Goal: Task Accomplishment & Management: Manage account settings

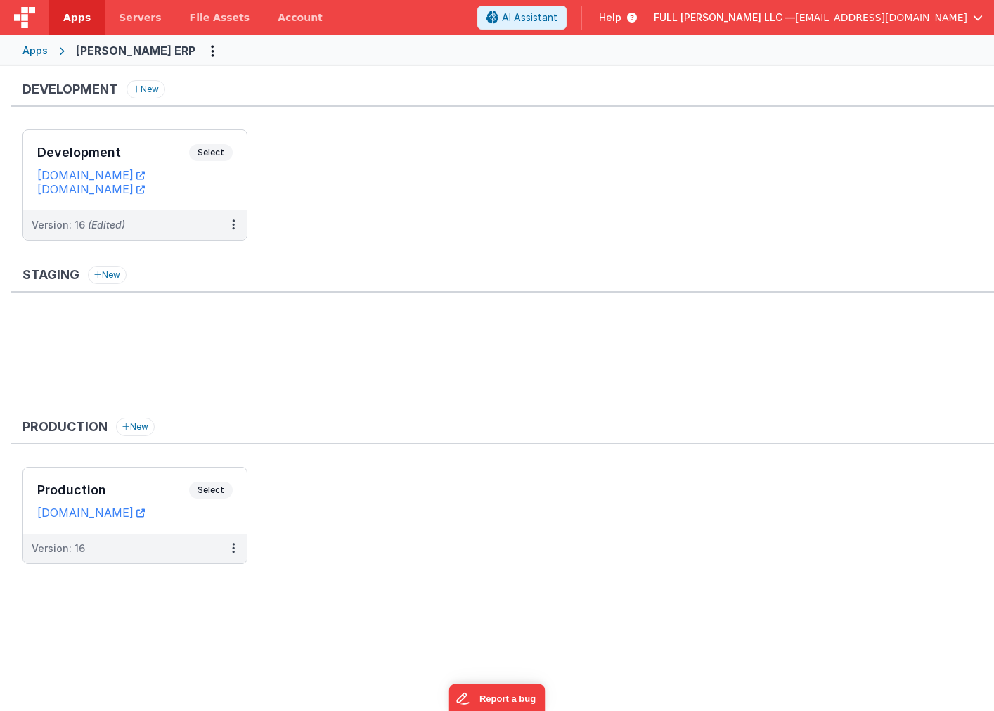
click at [637, 24] on icon at bounding box center [629, 18] width 15 height 14
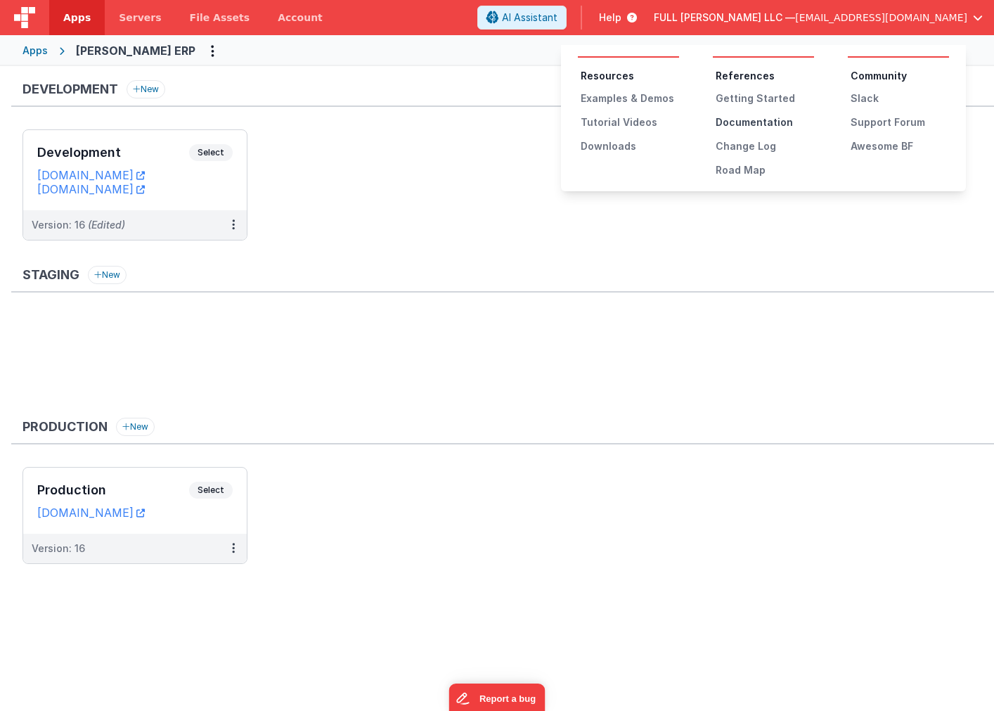
click at [750, 123] on div "Documentation" at bounding box center [765, 122] width 98 height 14
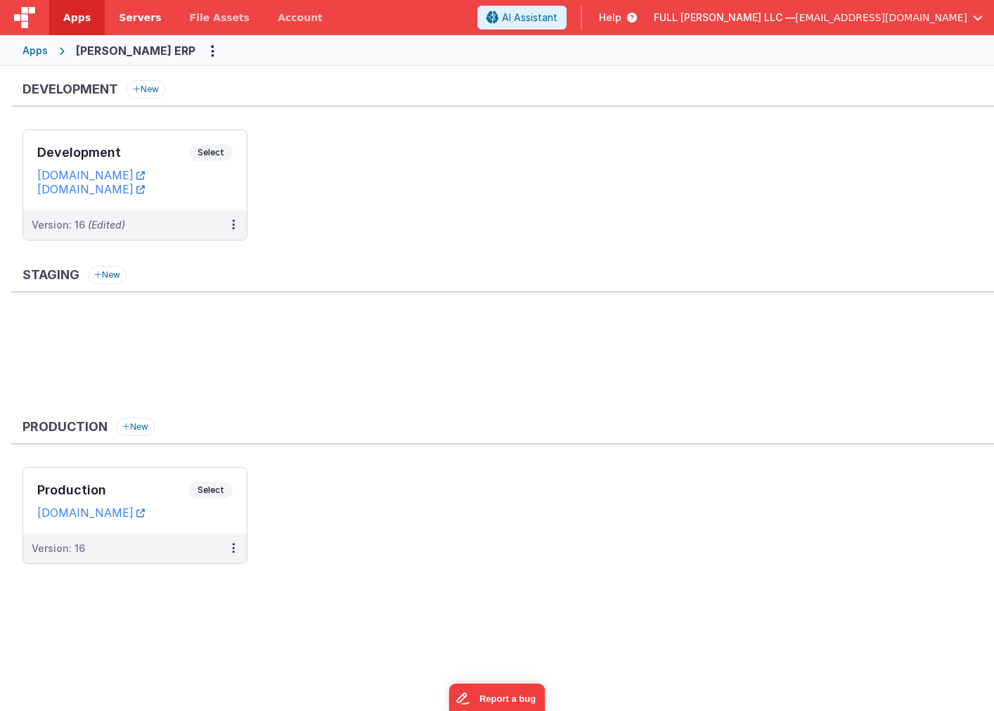
click at [141, 23] on span "Servers" at bounding box center [140, 18] width 42 height 14
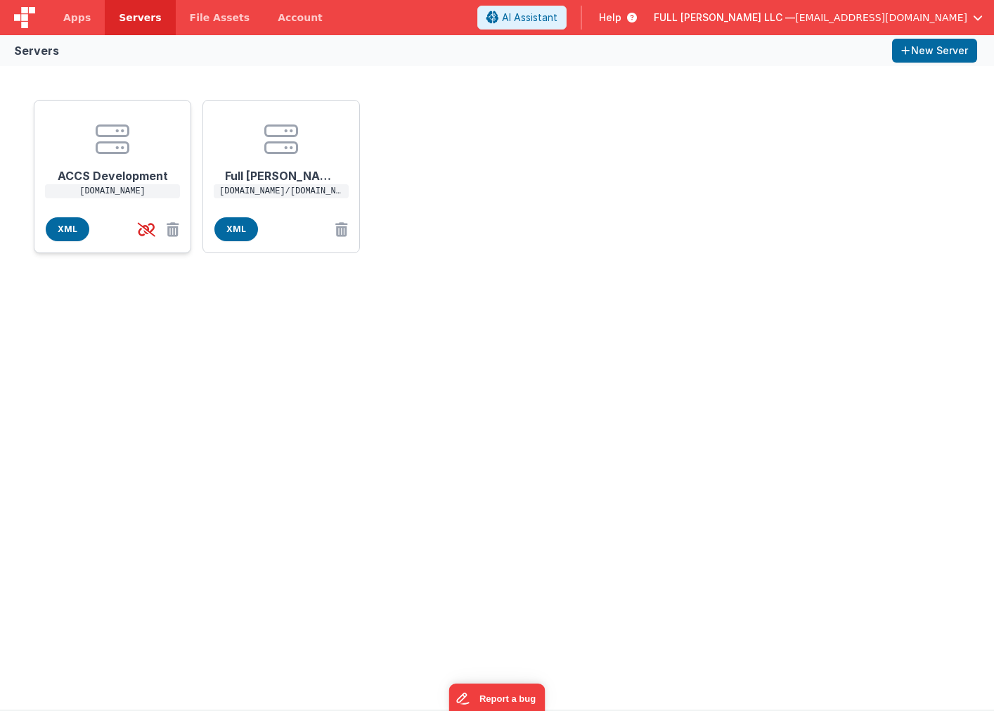
click at [161, 121] on div "ACCS Development [DOMAIN_NAME]" at bounding box center [113, 162] width 134 height 100
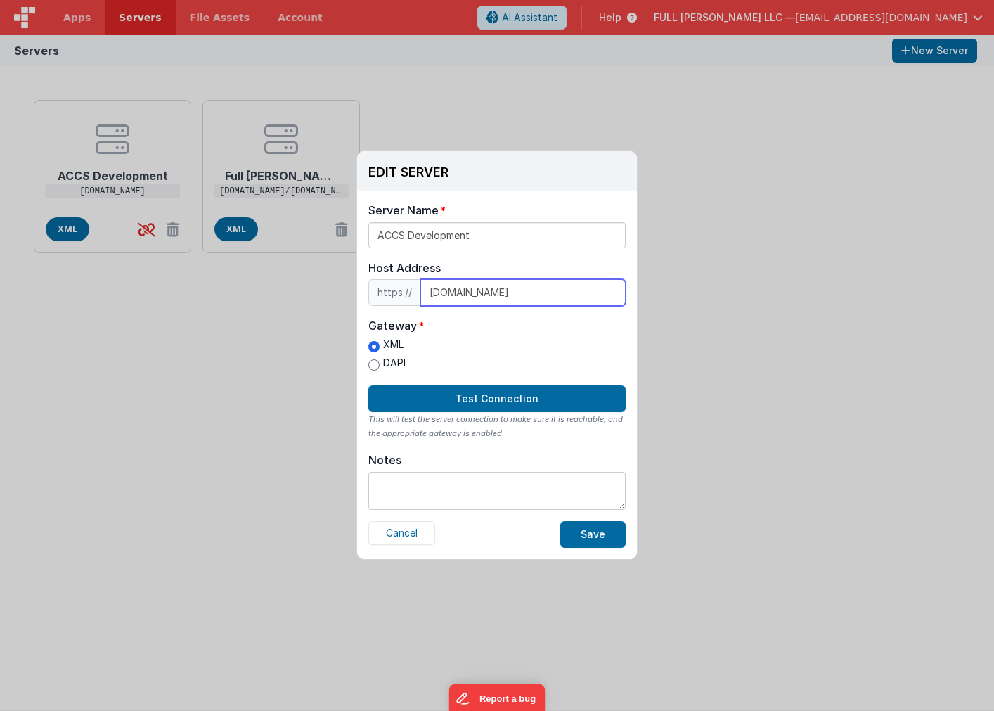
drag, startPoint x: 570, startPoint y: 288, endPoint x: 408, endPoint y: 287, distance: 161.7
click at [408, 287] on div "https:// [DOMAIN_NAME]" at bounding box center [496, 292] width 257 height 27
paste input "[DOMAIN_NAME]/"
type input "[DOMAIN_NAME]/[DOMAIN_NAME]"
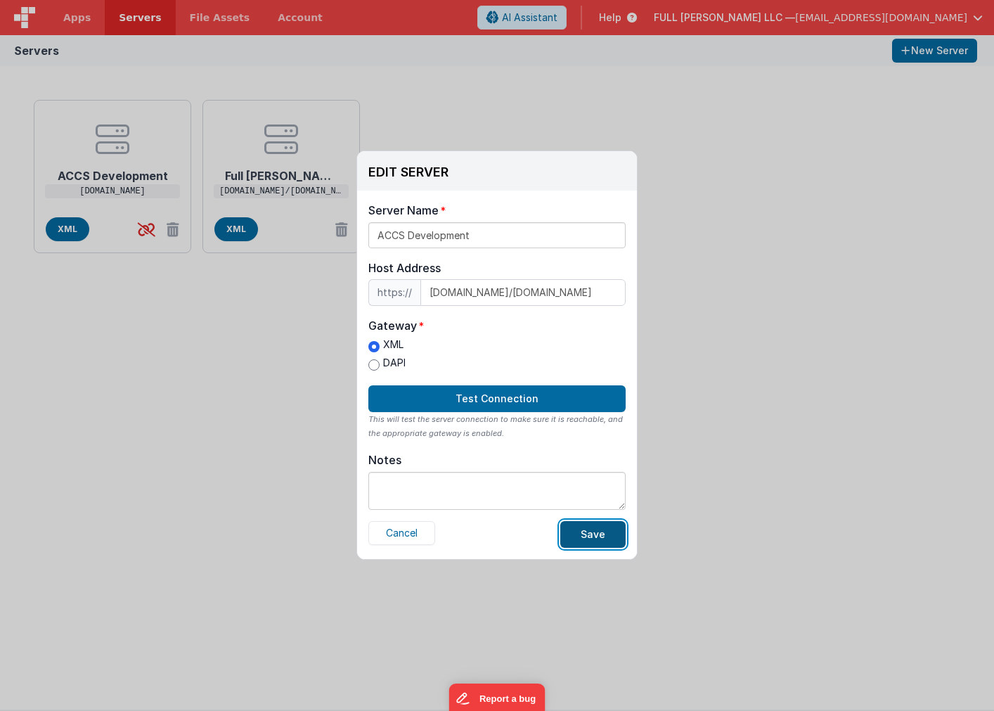
click at [593, 537] on button "Save" at bounding box center [592, 534] width 65 height 27
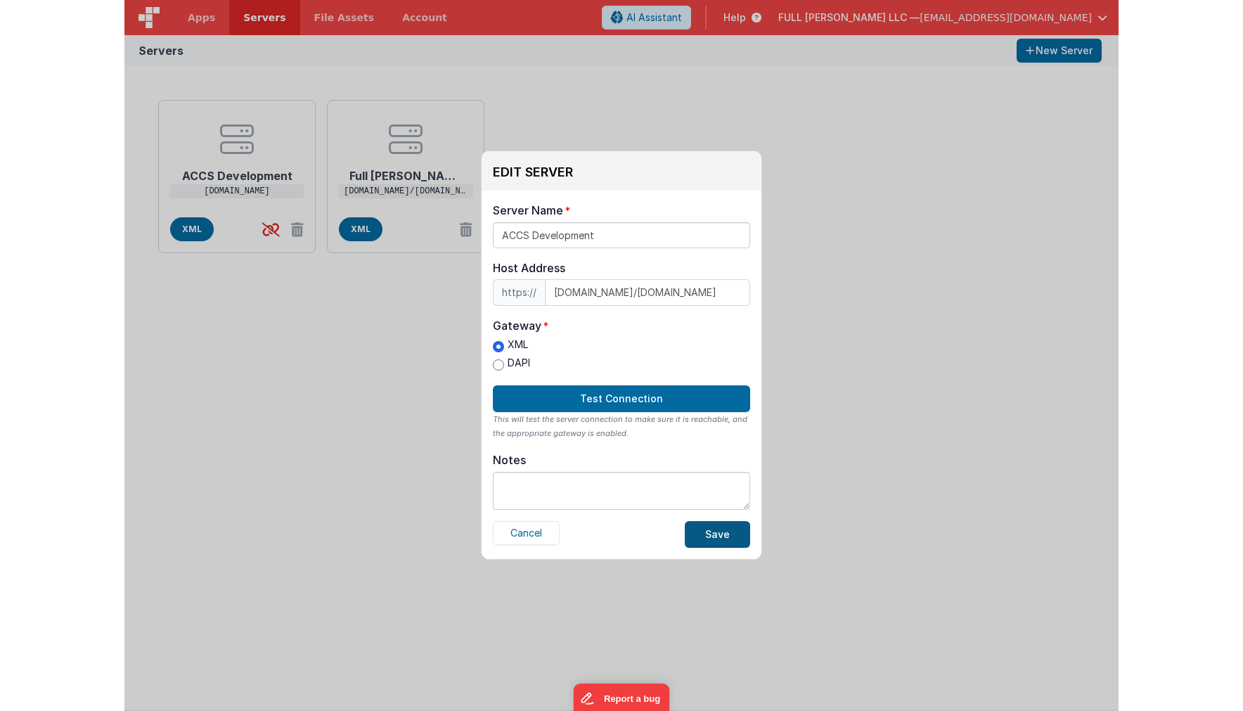
scroll to position [0, 0]
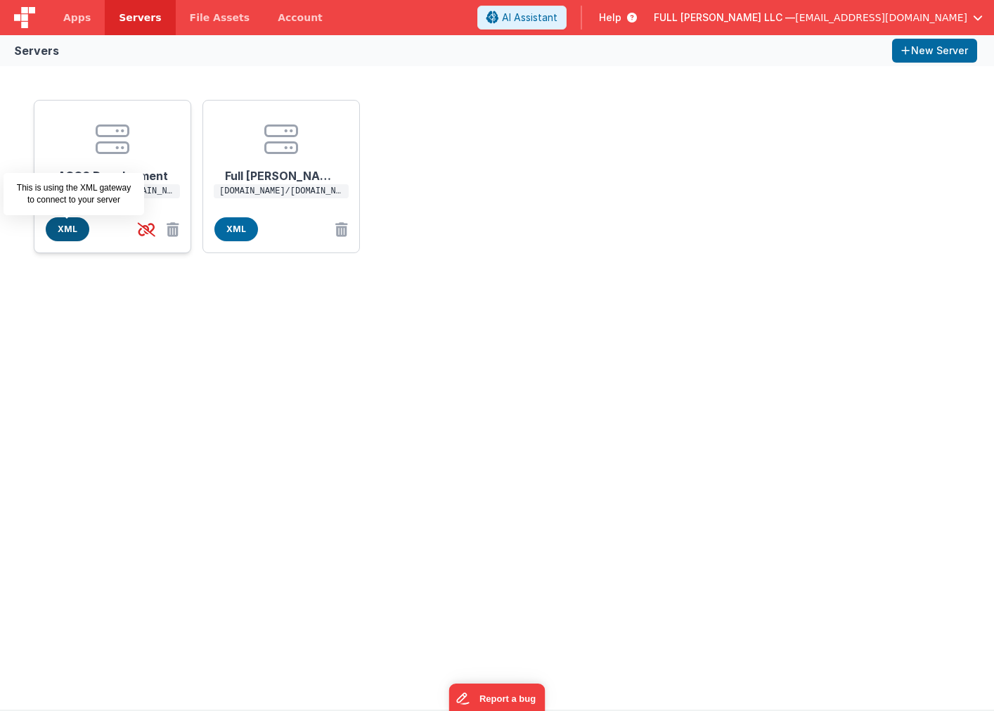
click at [53, 227] on span "XML" at bounding box center [68, 229] width 44 height 24
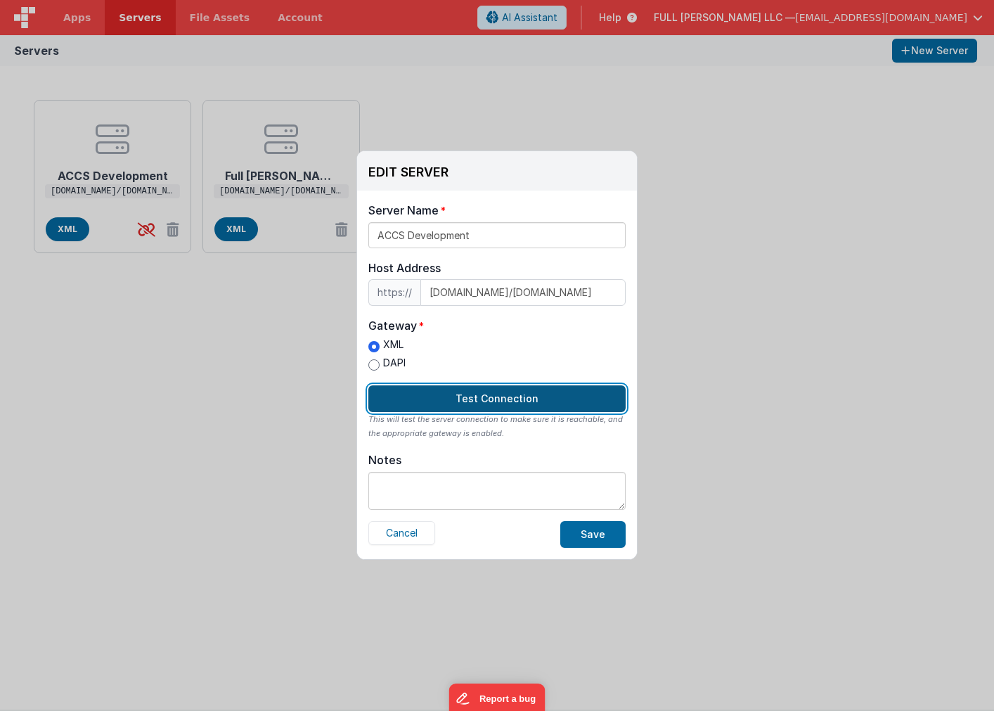
click at [447, 392] on button "Test Connection" at bounding box center [496, 398] width 257 height 27
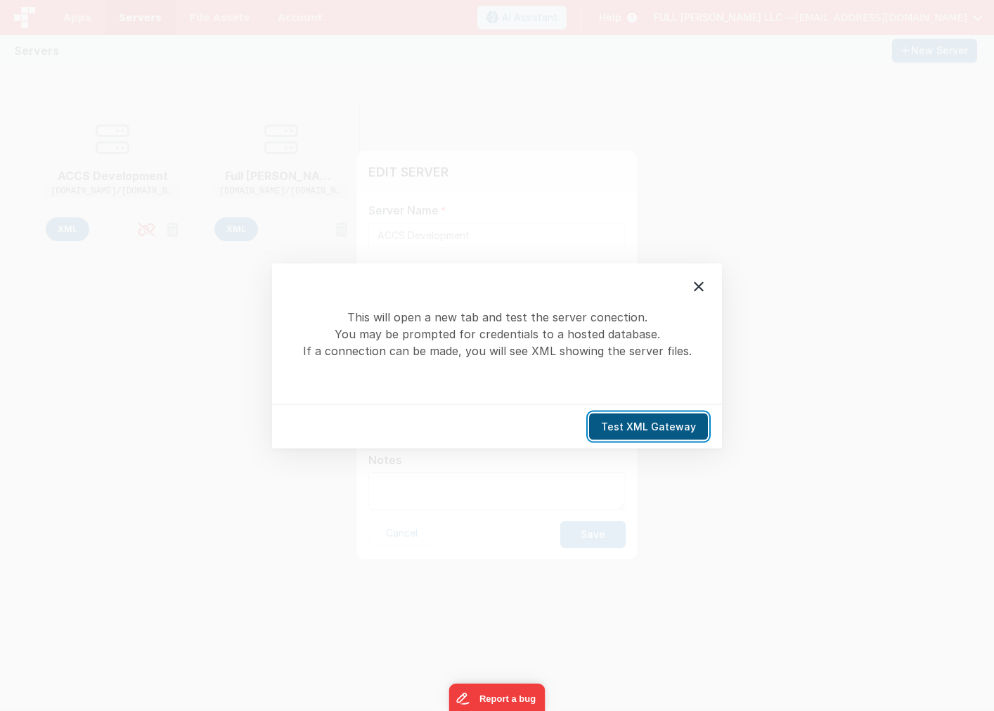
click at [612, 425] on button "Test XML Gateway" at bounding box center [648, 426] width 119 height 27
click at [689, 285] on div at bounding box center [699, 286] width 30 height 30
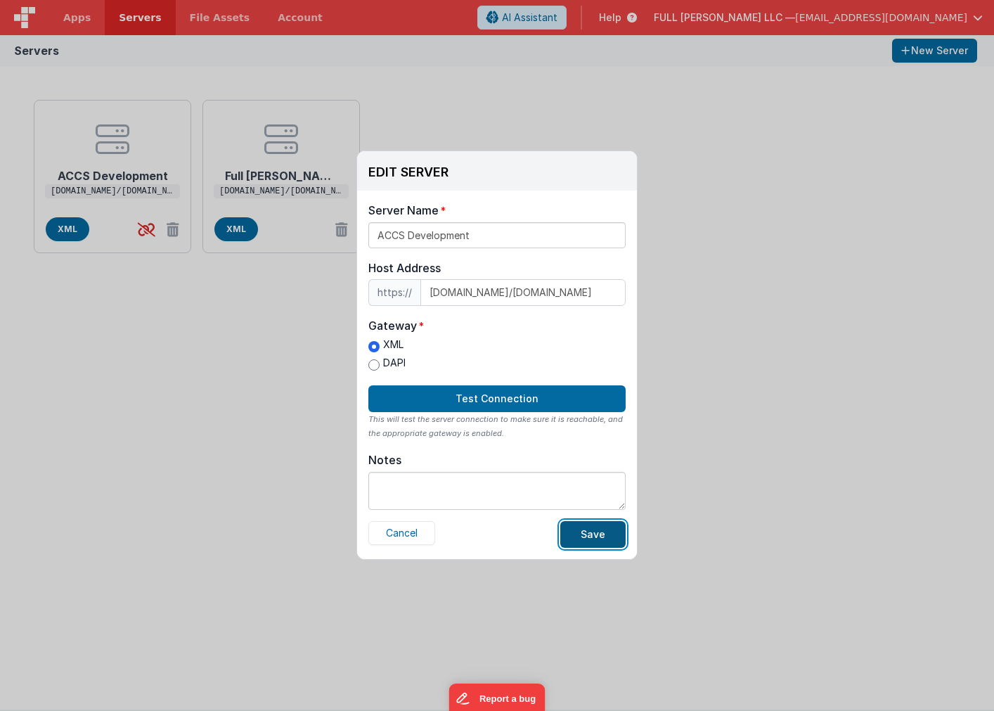
click at [617, 527] on button "Save" at bounding box center [592, 534] width 65 height 27
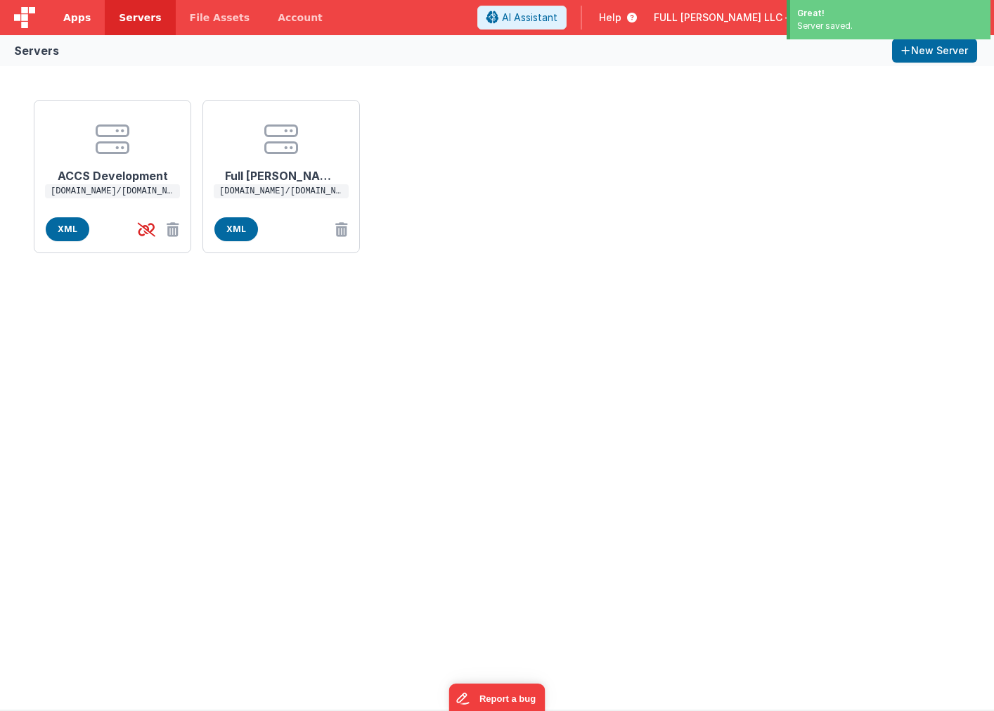
click at [90, 20] on link "Apps" at bounding box center [77, 17] width 56 height 35
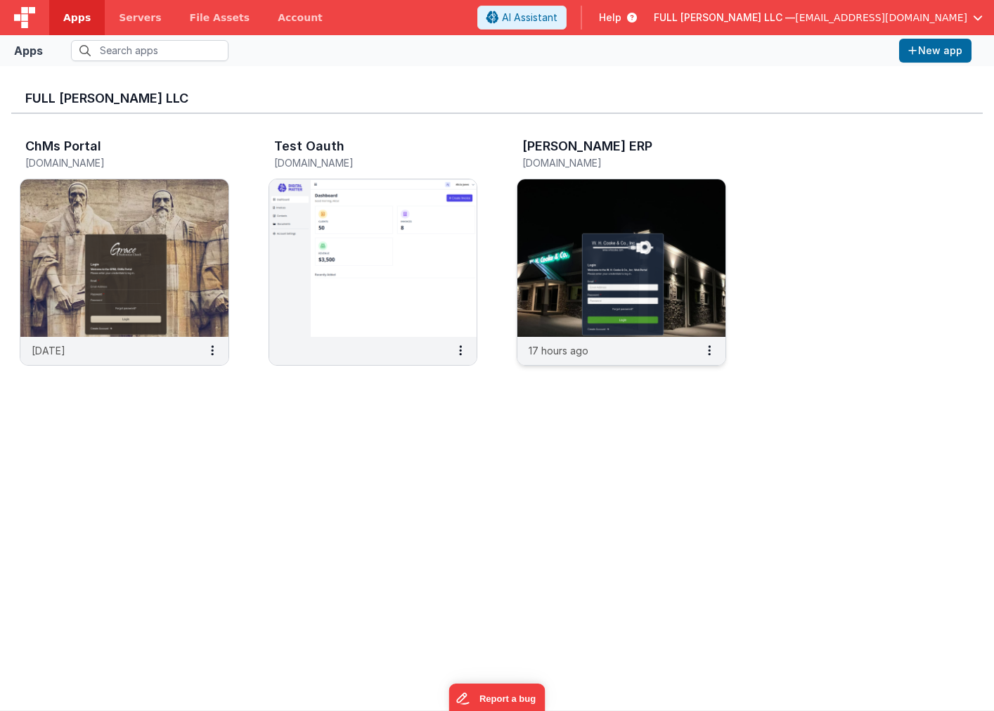
click at [550, 220] on img at bounding box center [621, 257] width 208 height 157
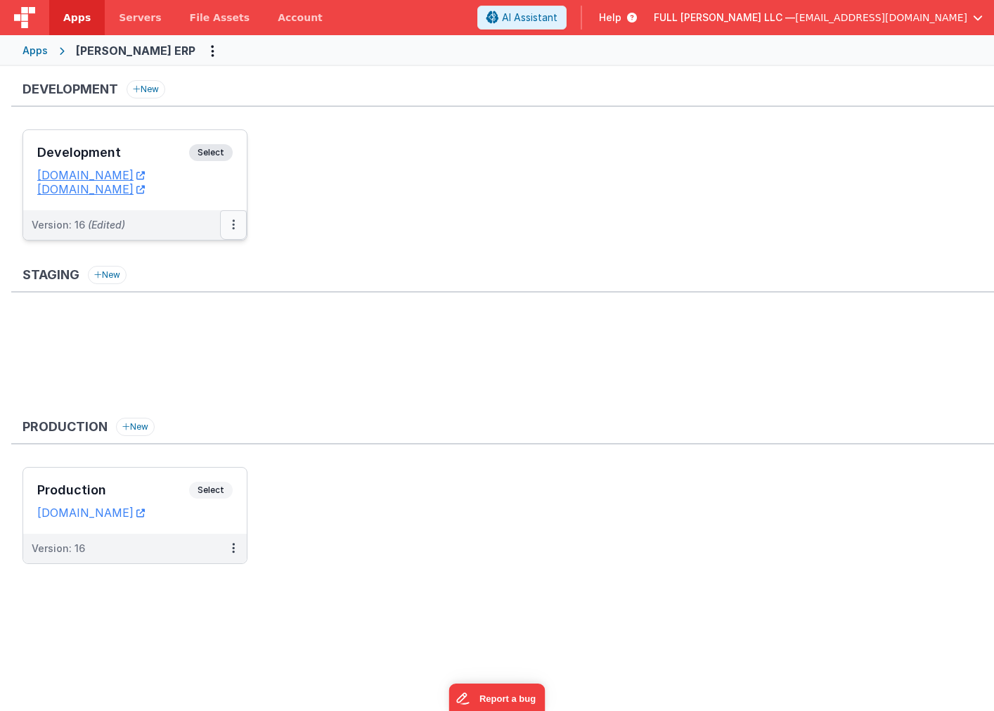
click at [230, 227] on button at bounding box center [233, 225] width 27 height 30
click at [212, 255] on link "Edit" at bounding box center [185, 256] width 124 height 25
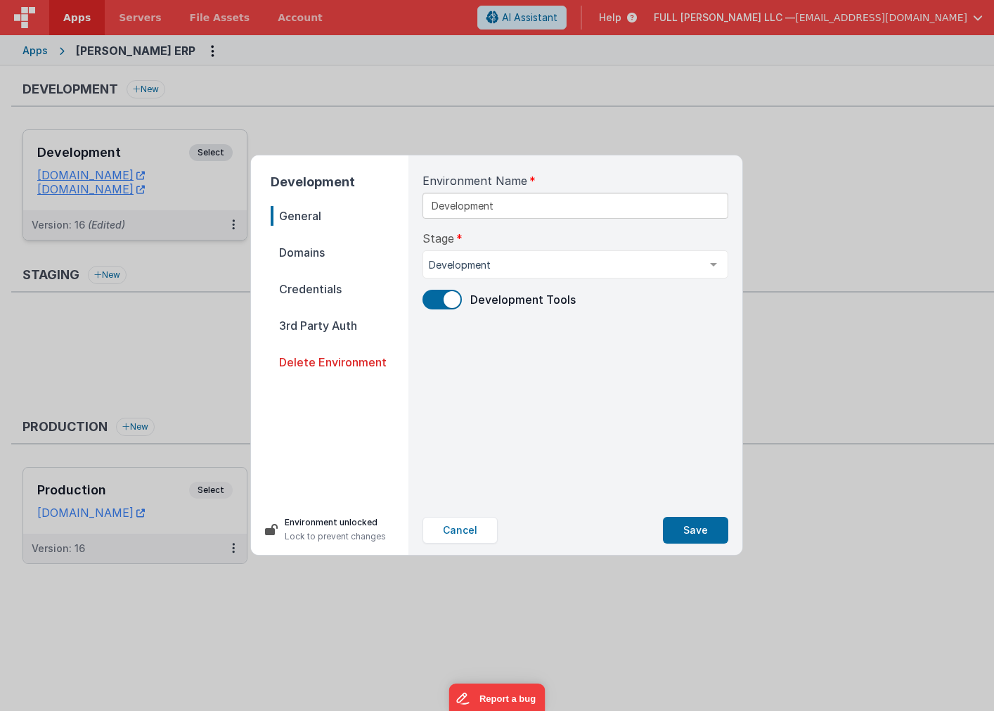
click at [302, 255] on span "Domains" at bounding box center [340, 253] width 138 height 20
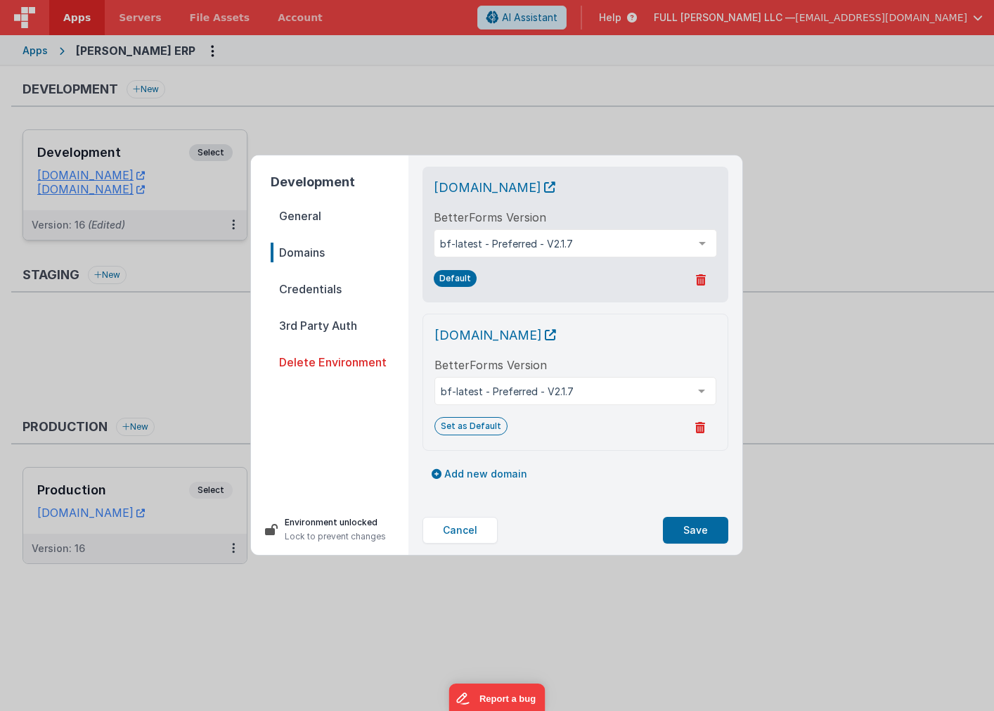
click at [309, 283] on span "Credentials" at bounding box center [340, 289] width 138 height 20
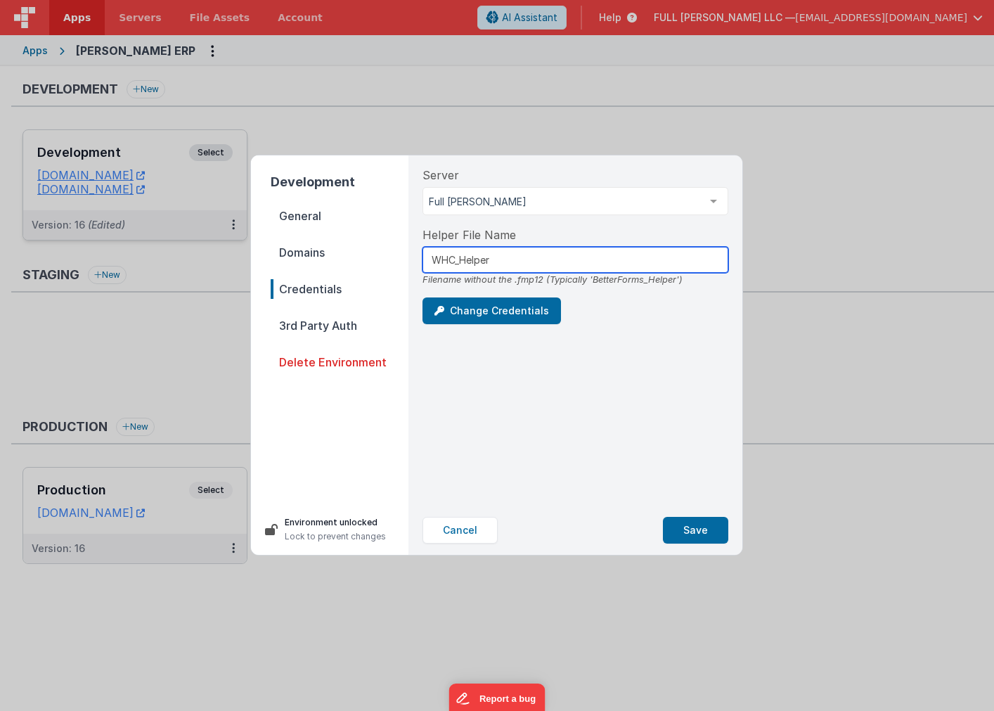
click at [456, 262] on input "WHC_Helper" at bounding box center [576, 260] width 306 height 26
type input "BF_Helper"
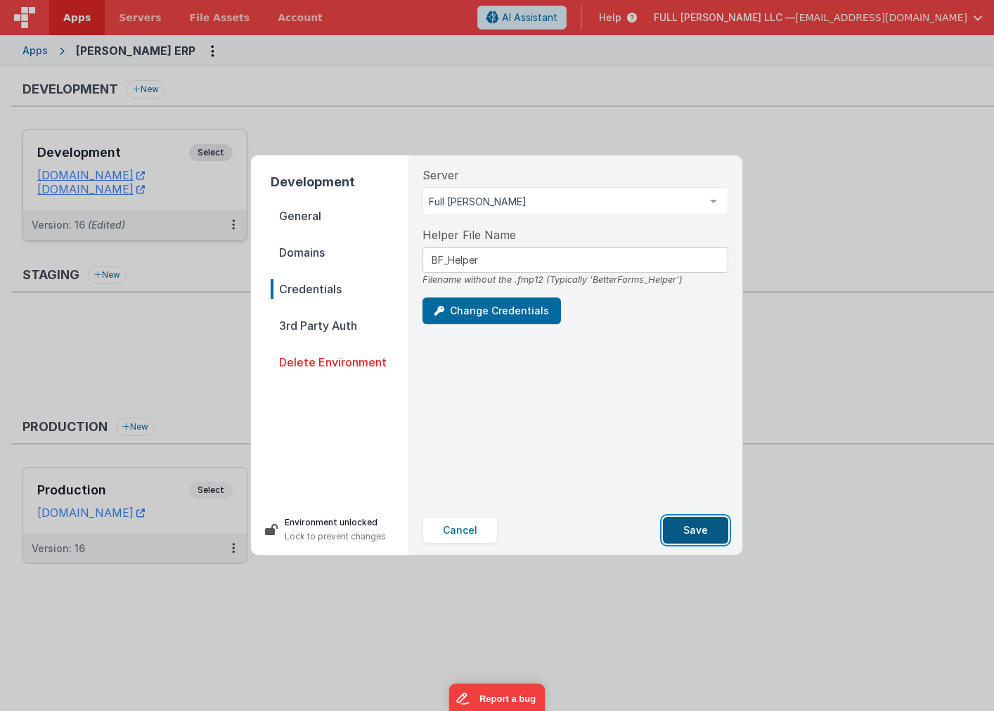
click at [712, 521] on button "Save" at bounding box center [695, 530] width 65 height 27
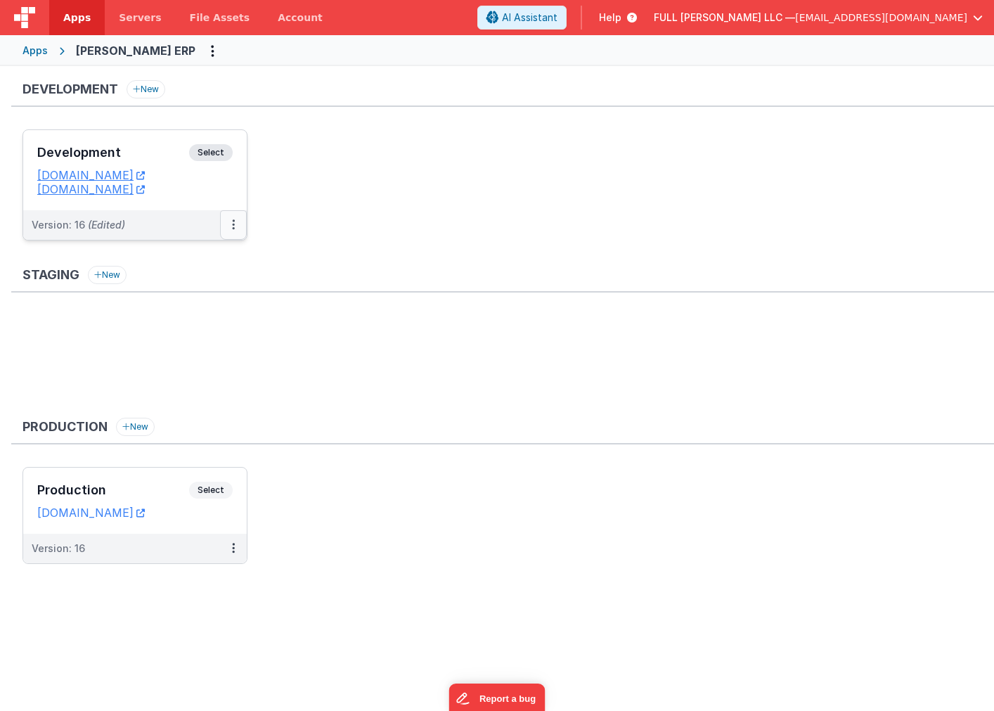
click at [236, 233] on button at bounding box center [233, 225] width 27 height 30
click at [212, 262] on link "Edit" at bounding box center [185, 256] width 124 height 25
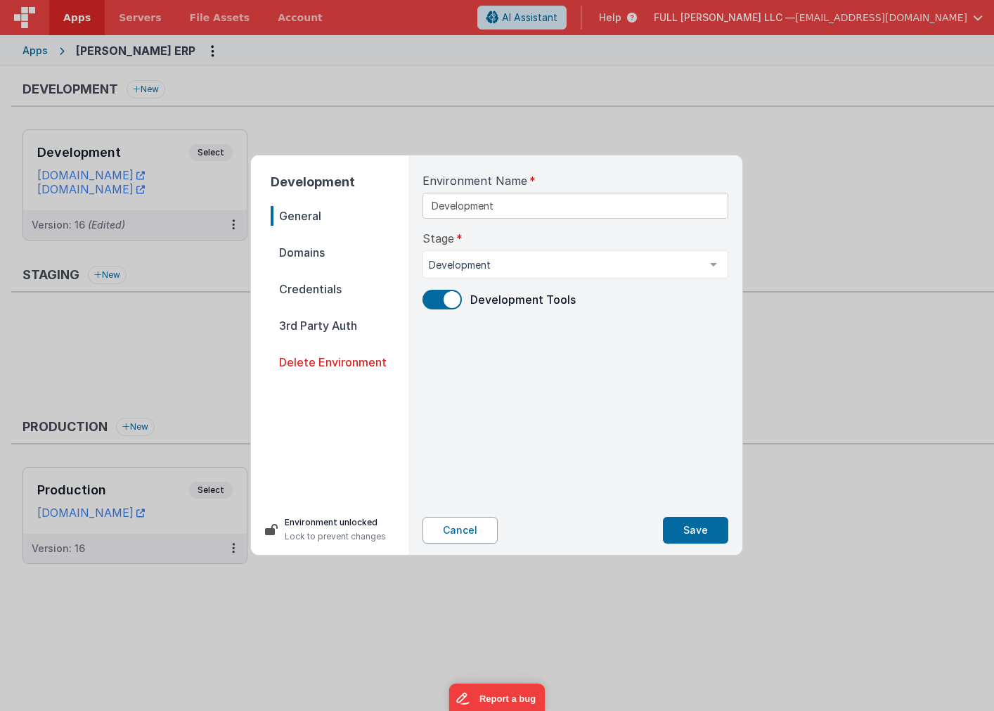
click at [475, 538] on button "Cancel" at bounding box center [460, 530] width 75 height 27
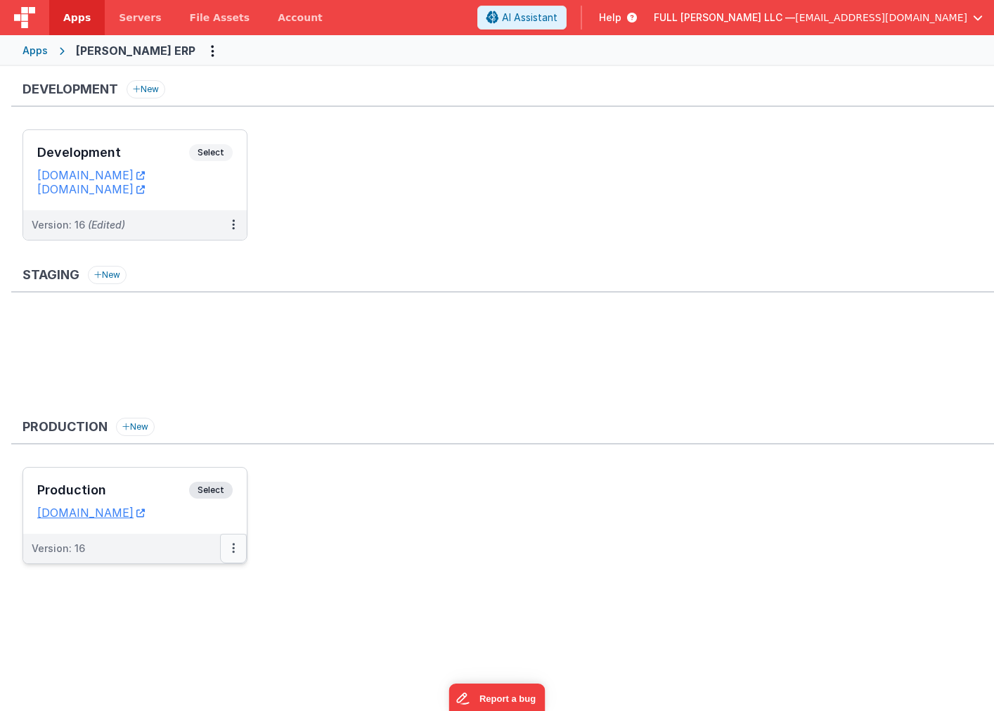
click at [229, 551] on button at bounding box center [233, 549] width 27 height 30
click at [201, 574] on link "Edit" at bounding box center [185, 579] width 124 height 25
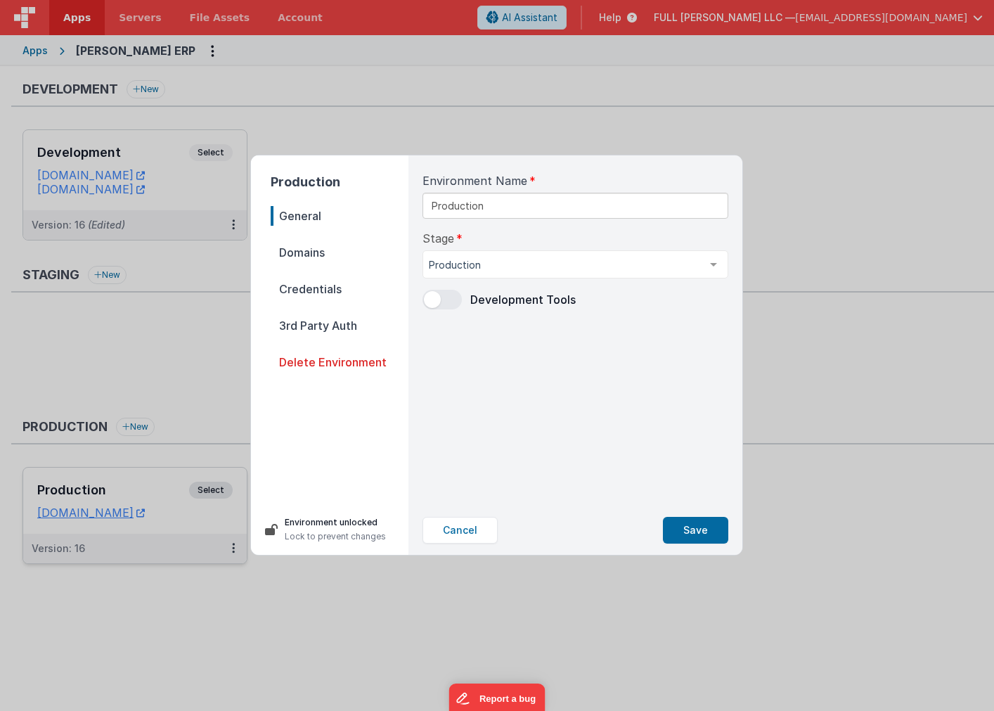
click at [173, 391] on div "Production General Domains Credentials 3rd Party Auth Delete Environment Enviro…" at bounding box center [497, 355] width 994 height 711
click at [453, 524] on button "Cancel" at bounding box center [460, 530] width 75 height 27
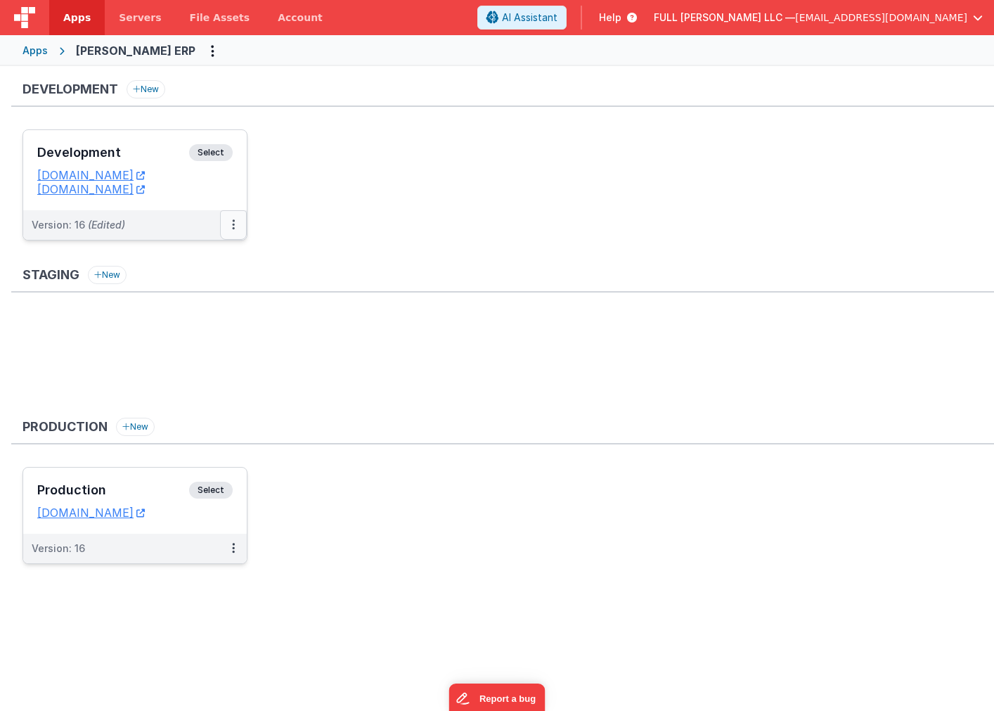
click at [234, 231] on button at bounding box center [233, 225] width 27 height 30
click at [220, 260] on link "Edit" at bounding box center [185, 256] width 124 height 25
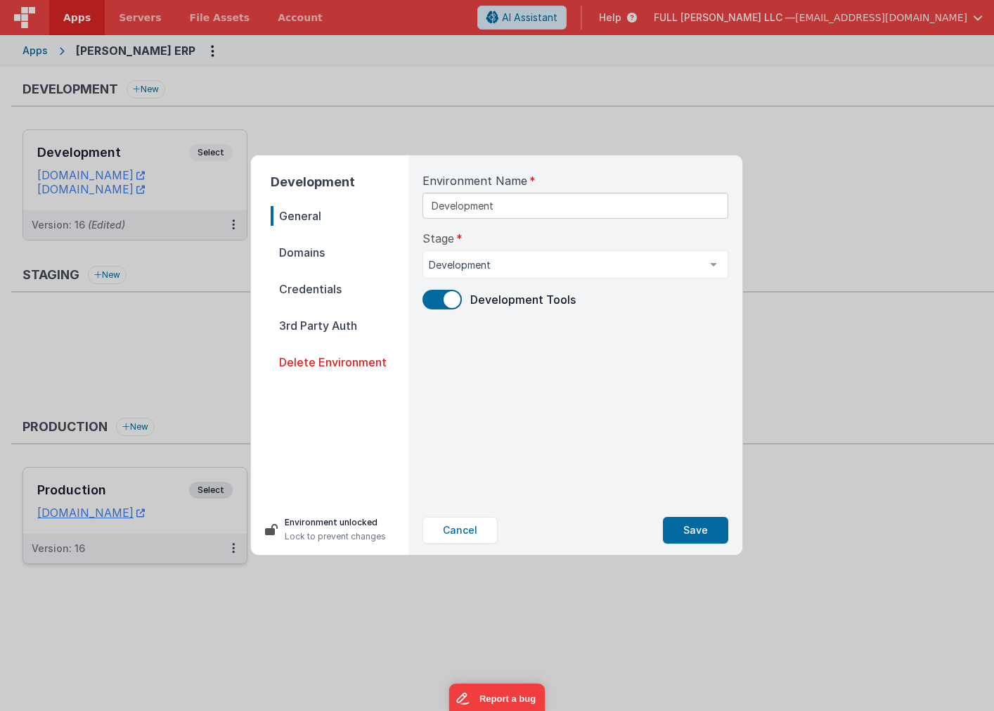
click at [320, 252] on span "Domains" at bounding box center [340, 253] width 138 height 20
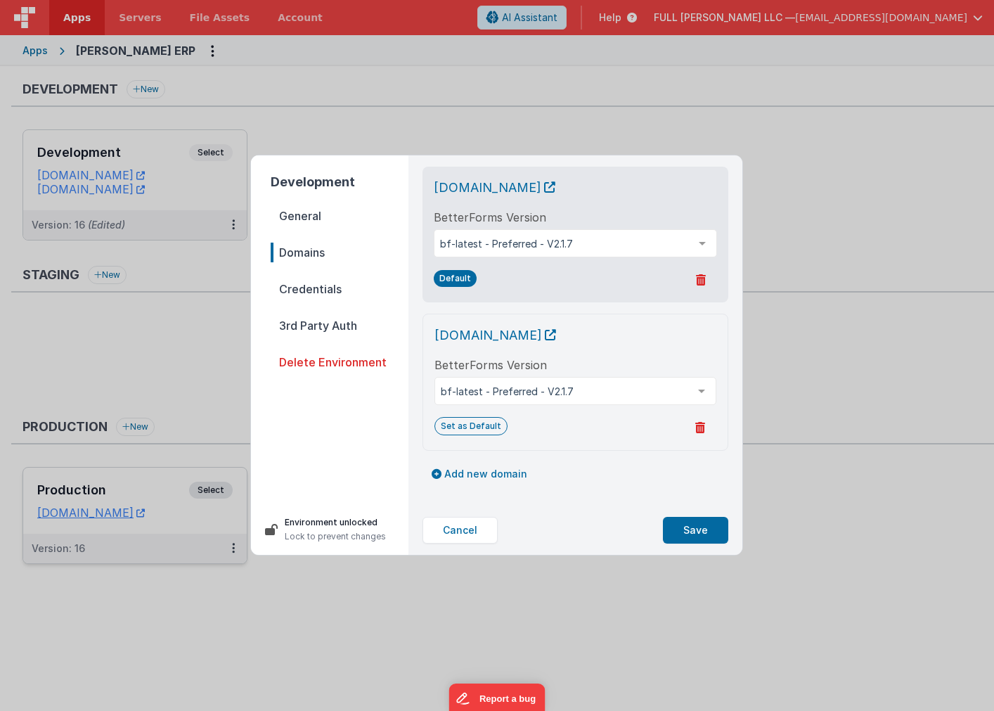
click at [323, 282] on span "Credentials" at bounding box center [340, 289] width 138 height 20
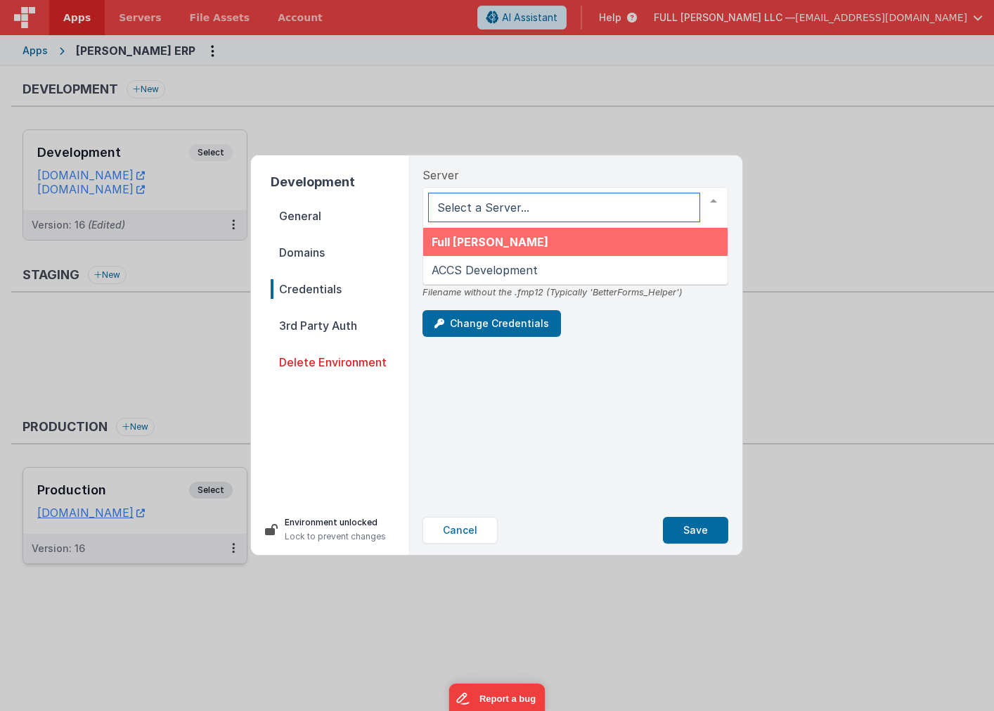
click at [462, 211] on div at bounding box center [576, 207] width 306 height 41
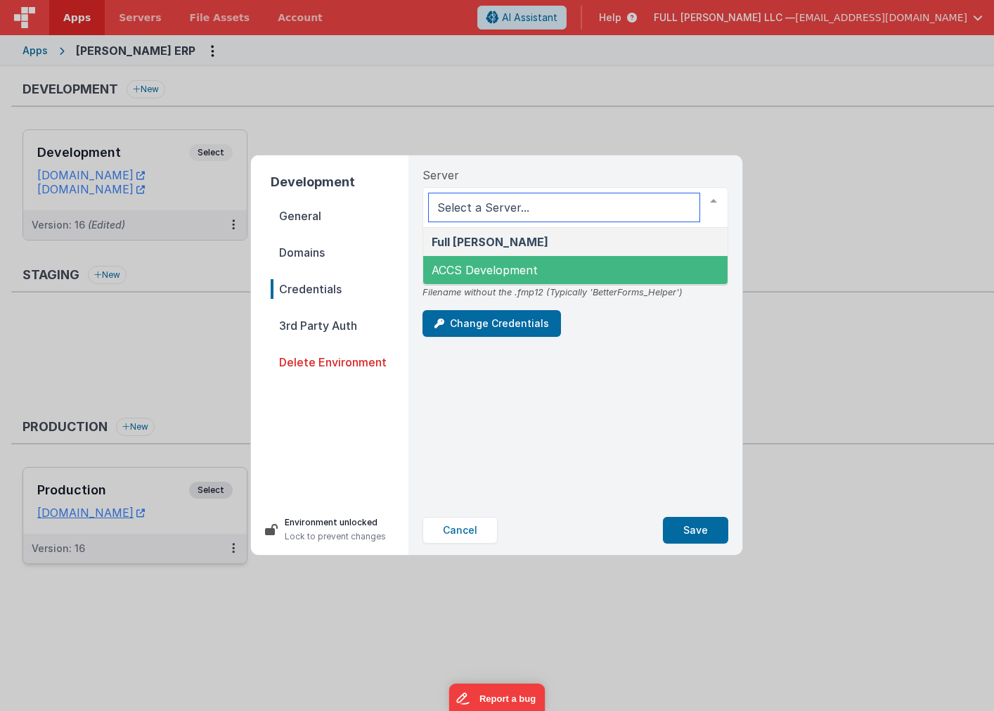
click at [465, 263] on span "ACCS Development" at bounding box center [485, 270] width 106 height 14
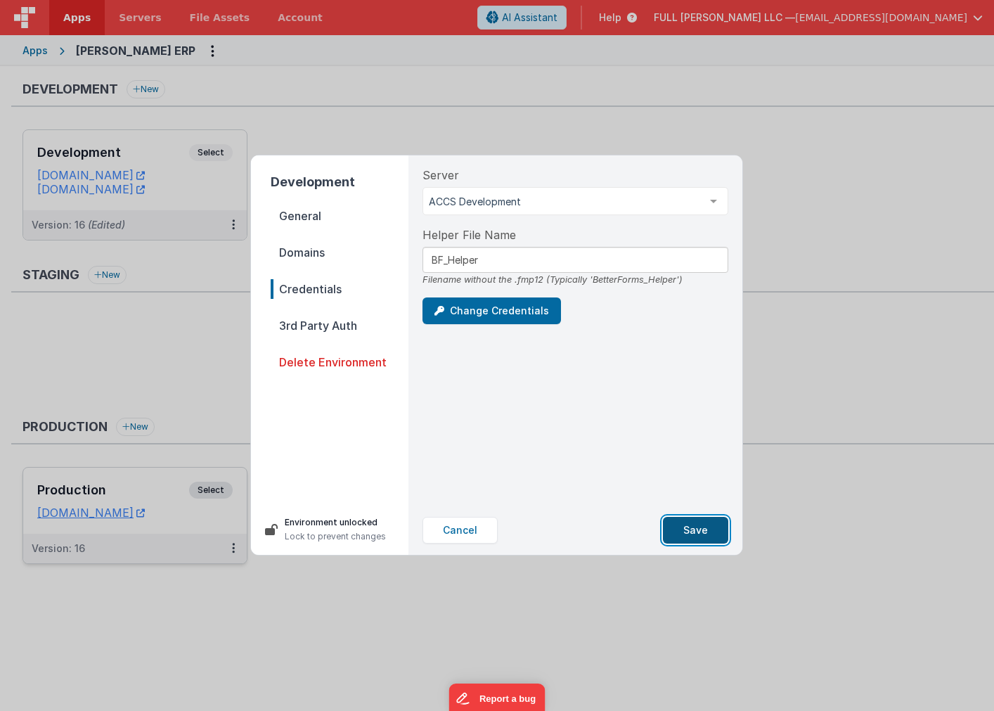
click at [700, 530] on button "Save" at bounding box center [695, 530] width 65 height 27
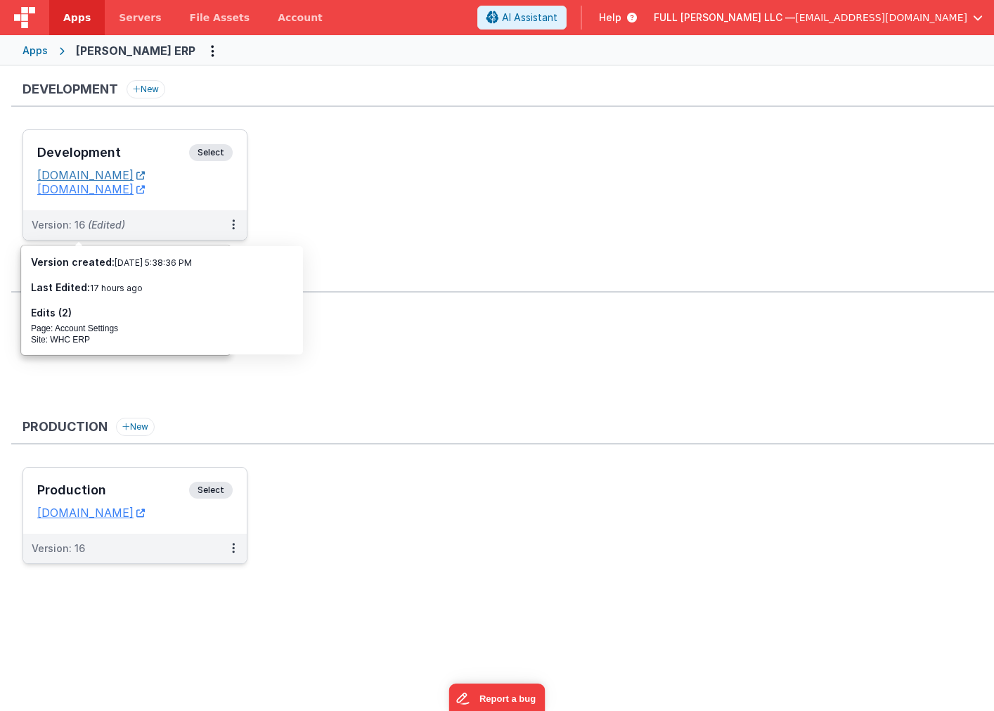
click at [124, 179] on link "[DOMAIN_NAME]" at bounding box center [91, 175] width 108 height 14
